Goal: Navigation & Orientation: Find specific page/section

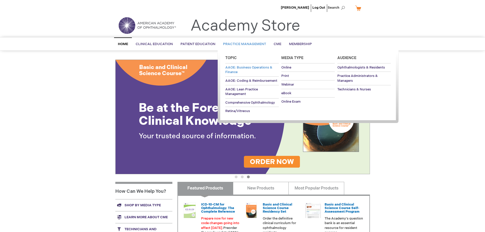
click at [232, 69] on span "AAOE: Business Operations & Finance" at bounding box center [249, 69] width 47 height 9
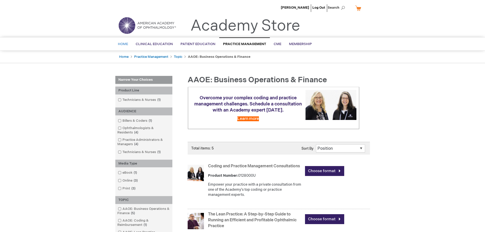
click at [126, 43] on span "Home" at bounding box center [123, 44] width 10 height 4
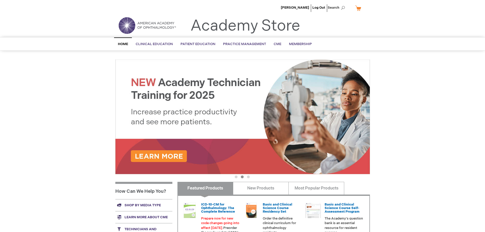
click at [302, 5] on li "[PERSON_NAME]" at bounding box center [295, 7] width 31 height 15
